Goal: Transaction & Acquisition: Purchase product/service

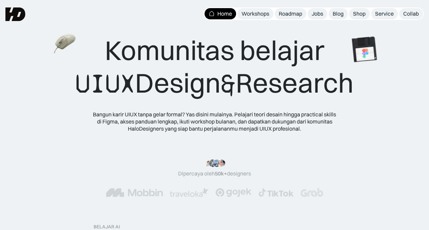
click at [83, 161] on div ""Serius, ini e-book UX pertama yang bikin gue betah baca! 📖 Penjelasannya ngali…" at bounding box center [214, 178] width 375 height 38
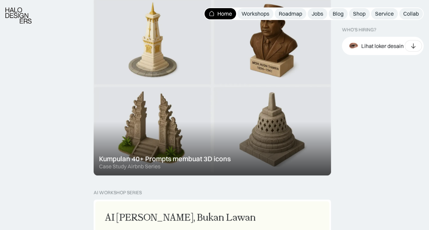
scroll to position [422, 0]
click at [225, 135] on div at bounding box center [212, 85] width 237 height 180
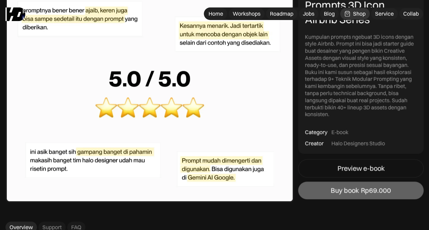
scroll to position [1618, 0]
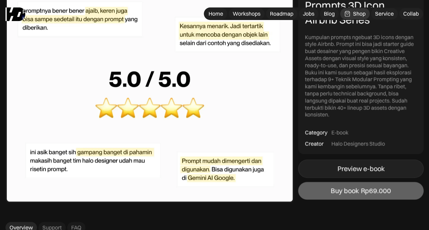
click at [358, 170] on div "Preview e-book" at bounding box center [360, 168] width 47 height 8
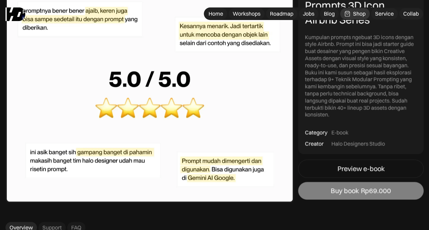
click at [325, 190] on link "Buy book Rp69.000" at bounding box center [360, 191] width 125 height 18
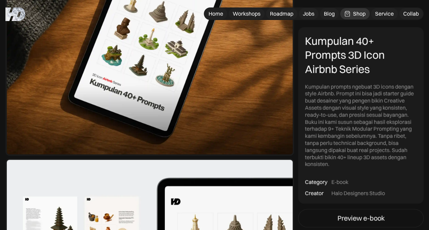
scroll to position [0, 0]
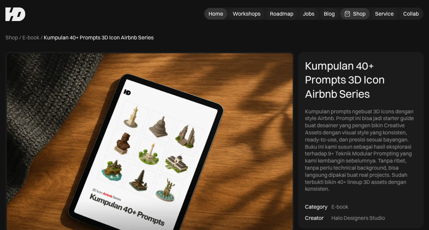
click at [220, 13] on div "Home" at bounding box center [216, 13] width 15 height 7
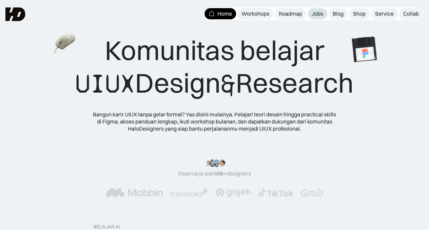
click at [313, 9] on link "Jobs" at bounding box center [318, 13] width 20 height 11
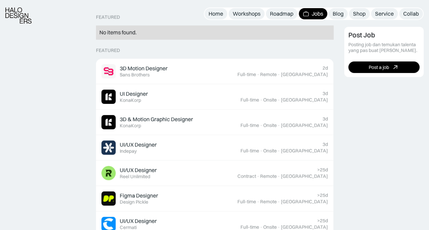
scroll to position [170, 0]
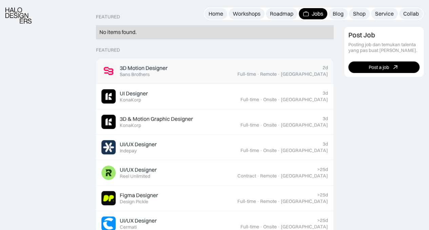
click at [237, 67] on div "3D Motion Designer Featured Sans Brothers" at bounding box center [169, 71] width 136 height 14
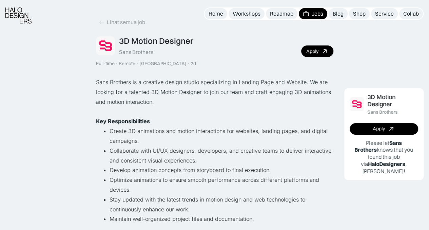
scroll to position [18, 0]
click at [176, 121] on p "Key Responsibilities" at bounding box center [214, 121] width 237 height 10
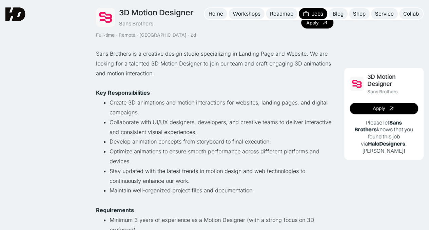
scroll to position [0, 0]
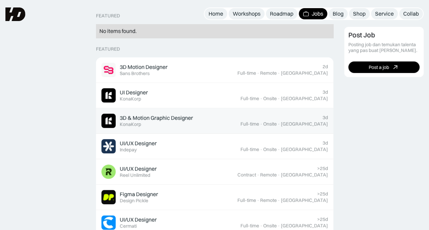
scroll to position [173, 0]
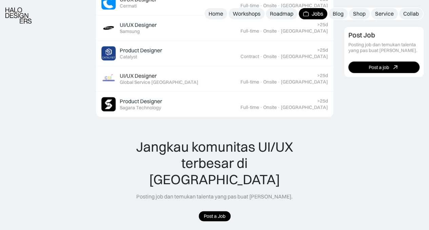
click at [296, 193] on div "Jangkau komunitas UI/UX terbesar di [GEOGRAPHIC_DATA] Posting job dan temukan t…" at bounding box center [214, 180] width 185 height 83
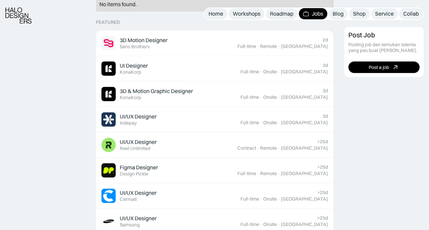
scroll to position [203, 0]
